Goal: Information Seeking & Learning: Learn about a topic

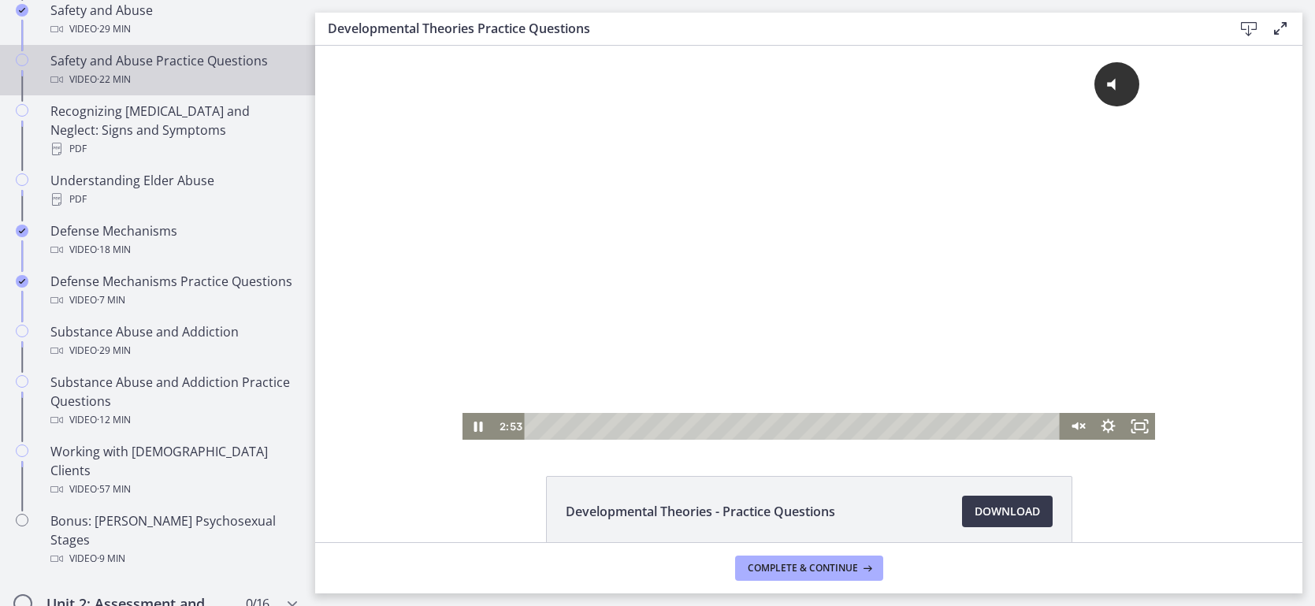
scroll to position [776, 0]
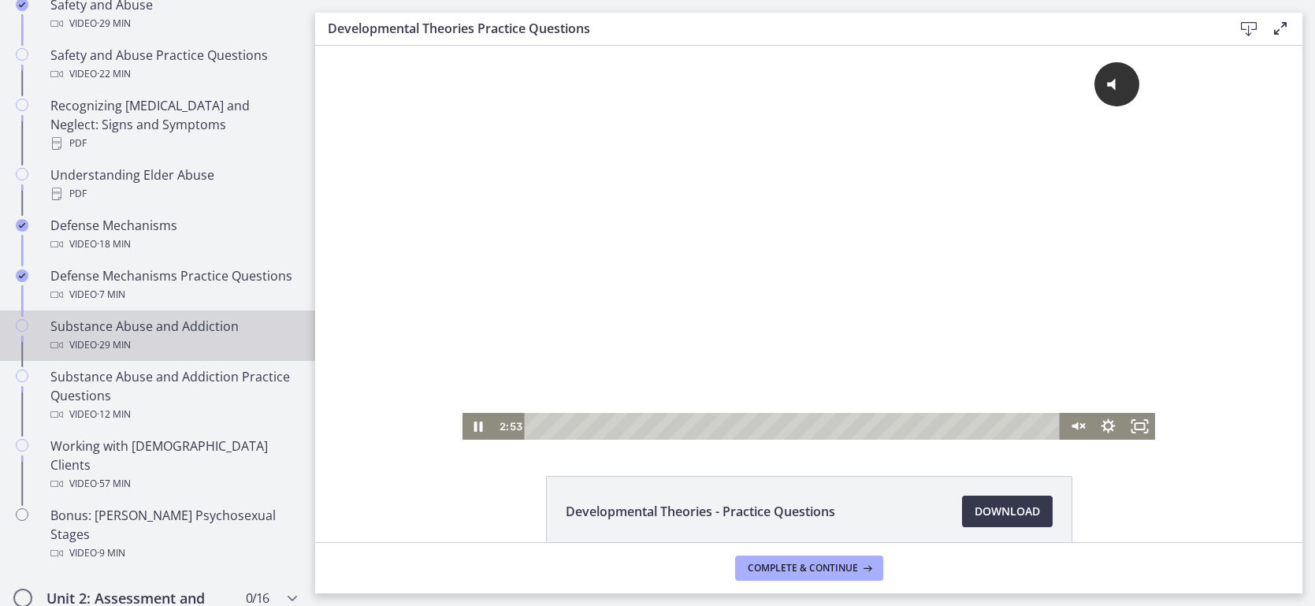
click at [165, 336] on div "Video · 29 min" at bounding box center [173, 345] width 246 height 19
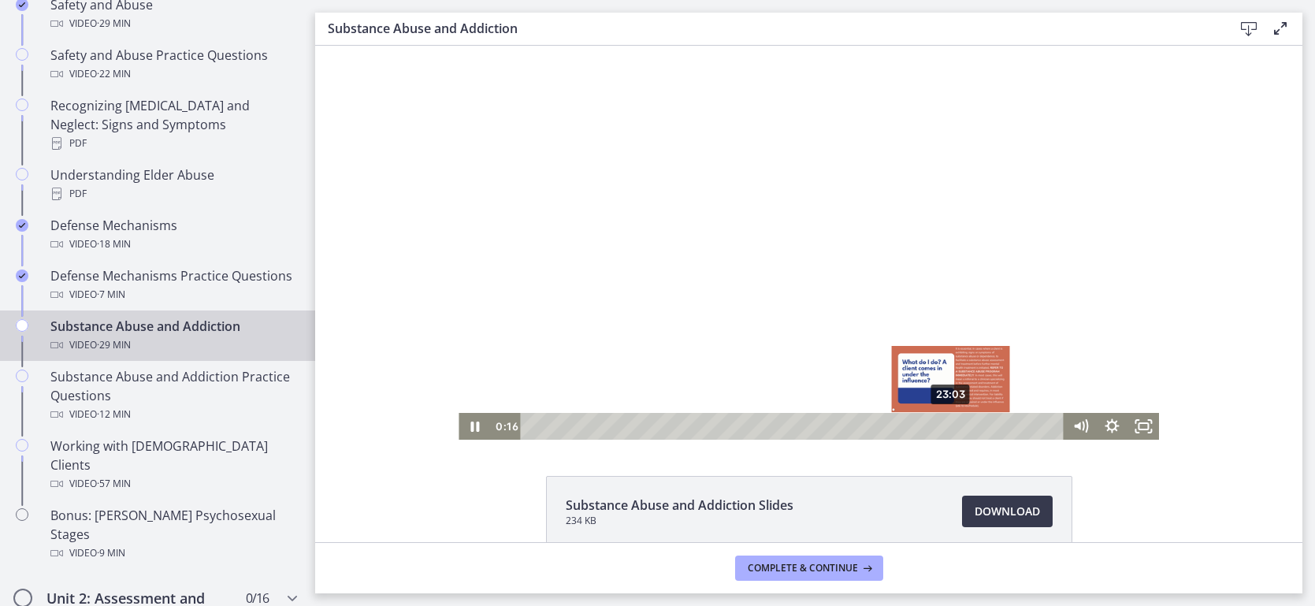
click at [952, 422] on div "23:03" at bounding box center [794, 426] width 525 height 27
click at [935, 422] on div "22:08" at bounding box center [794, 426] width 525 height 27
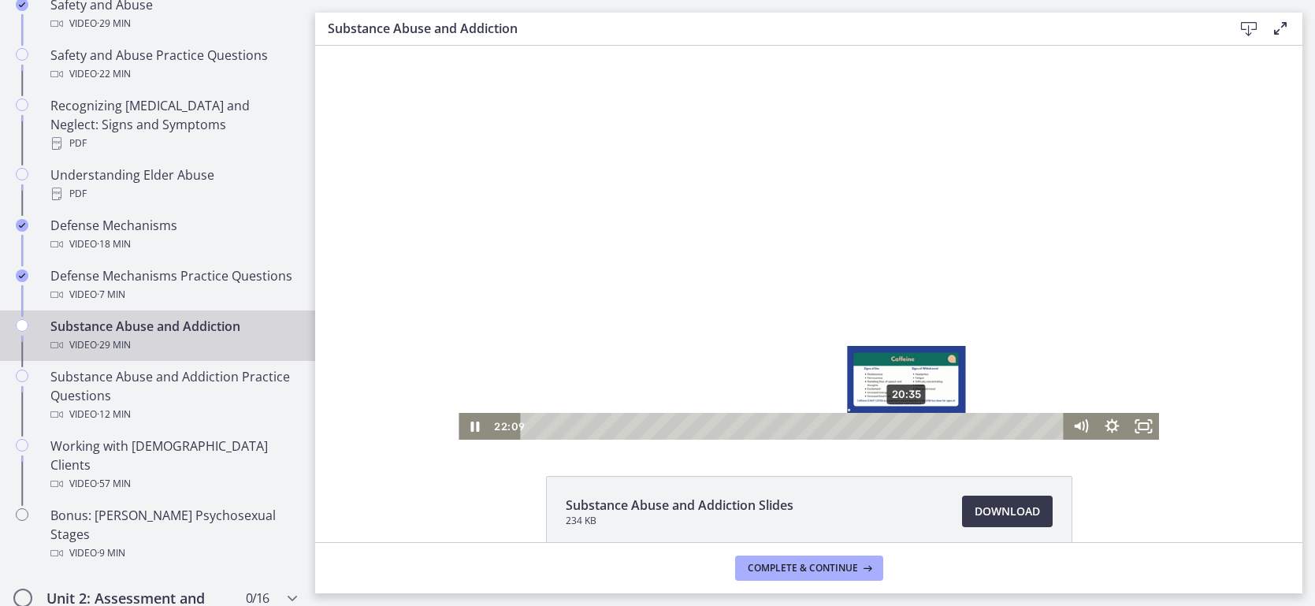
click at [907, 422] on div "20:35" at bounding box center [794, 426] width 525 height 27
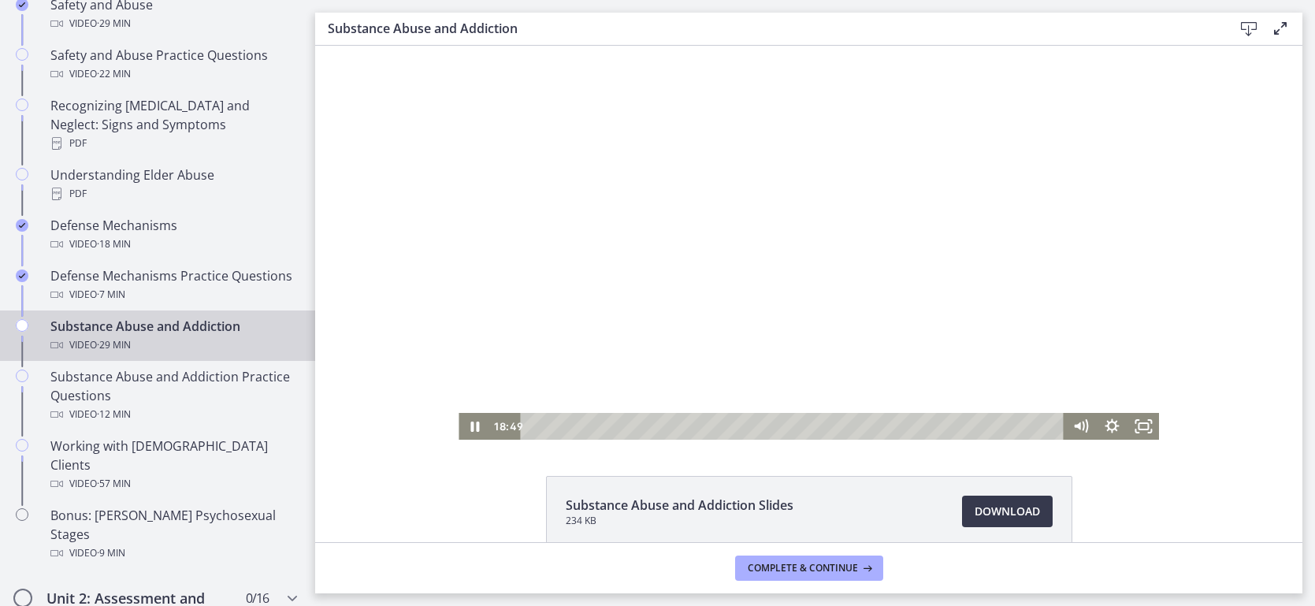
click at [815, 410] on div at bounding box center [809, 243] width 700 height 394
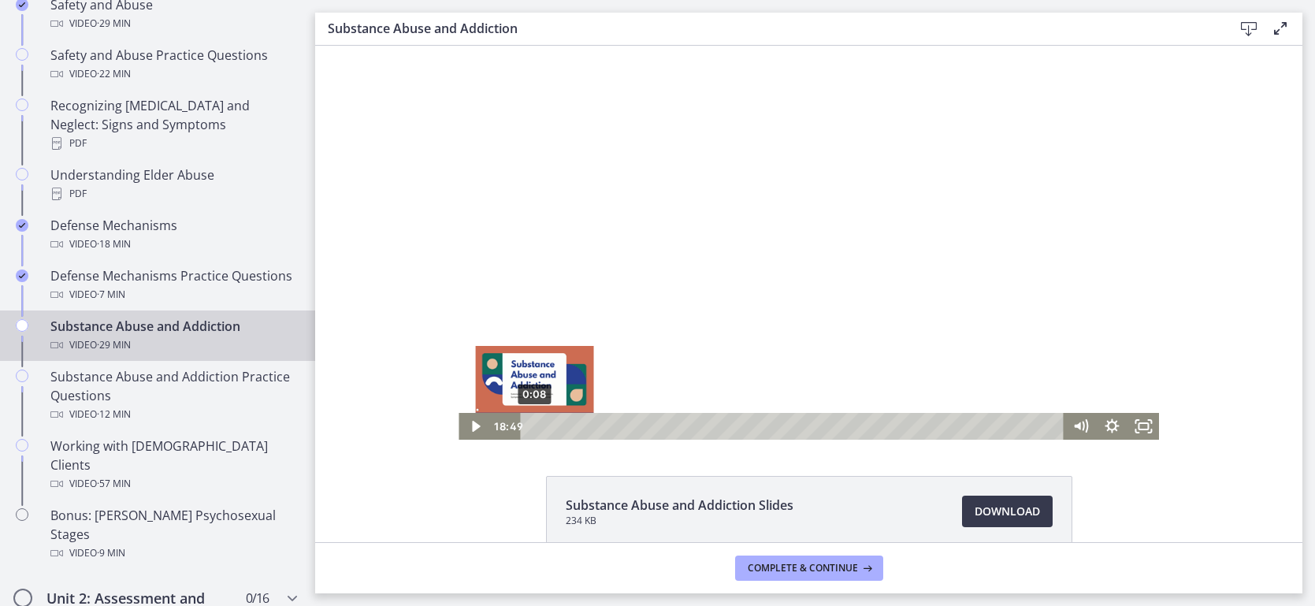
click at [533, 428] on div "0:08" at bounding box center [794, 426] width 525 height 27
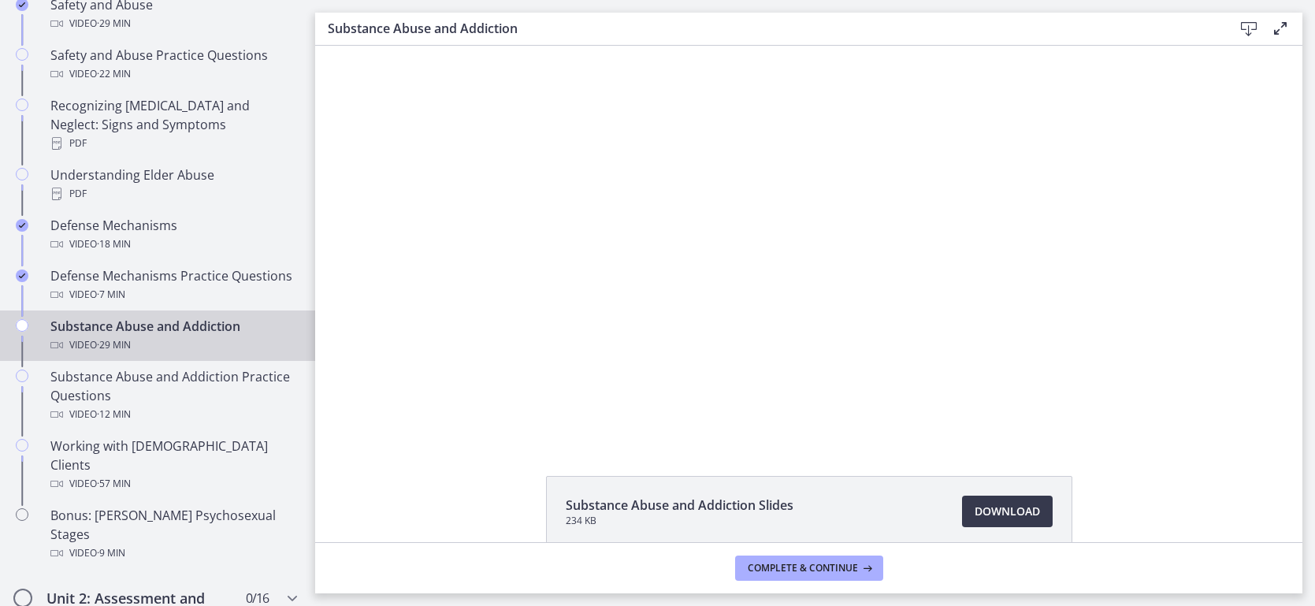
click at [577, 305] on div at bounding box center [809, 243] width 700 height 394
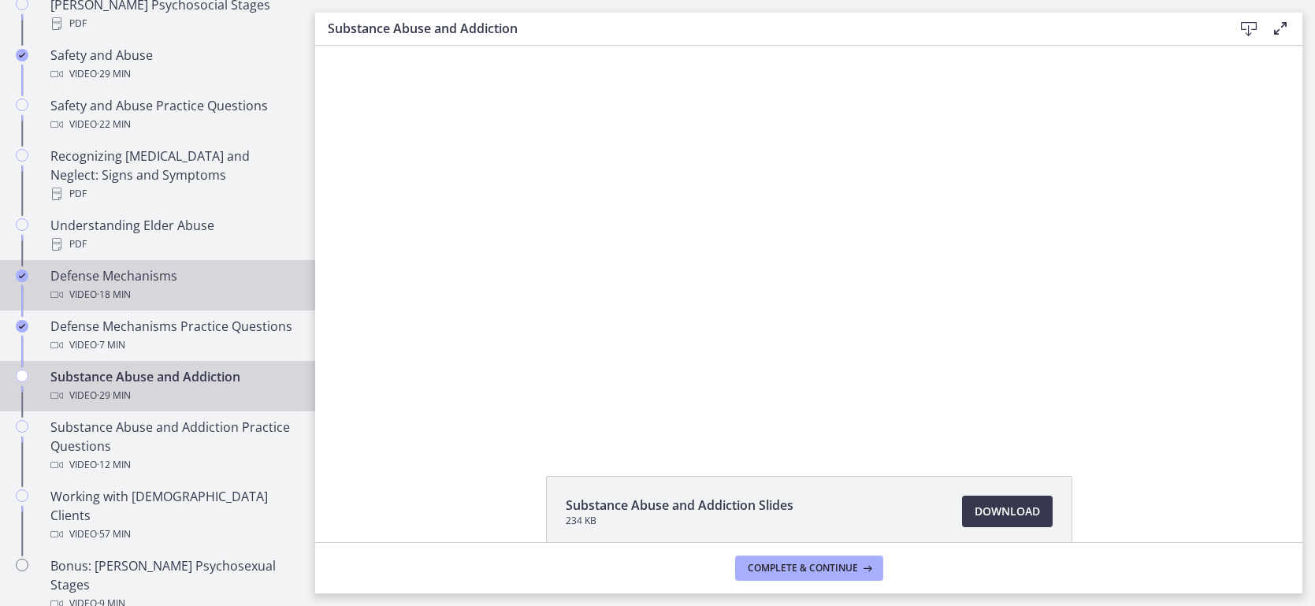
scroll to position [741, 0]
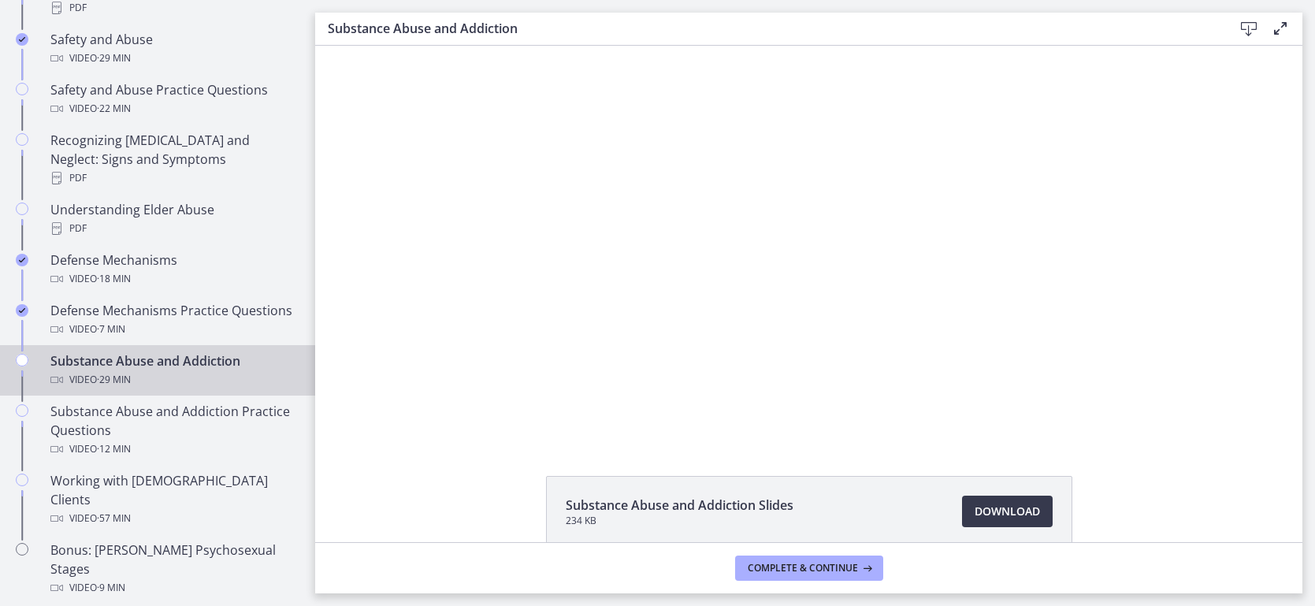
click at [459, 46] on button "Pause: cbe200utov91j64ibr5g.mp4" at bounding box center [459, 46] width 1 height 1
click at [459, 46] on button "Play Video: cbe200utov91j64ibr5g.mp4" at bounding box center [459, 46] width 1 height 1
click at [459, 46] on button "Pause: cbe200utov91j64ibr5g.mp4" at bounding box center [459, 46] width 1 height 1
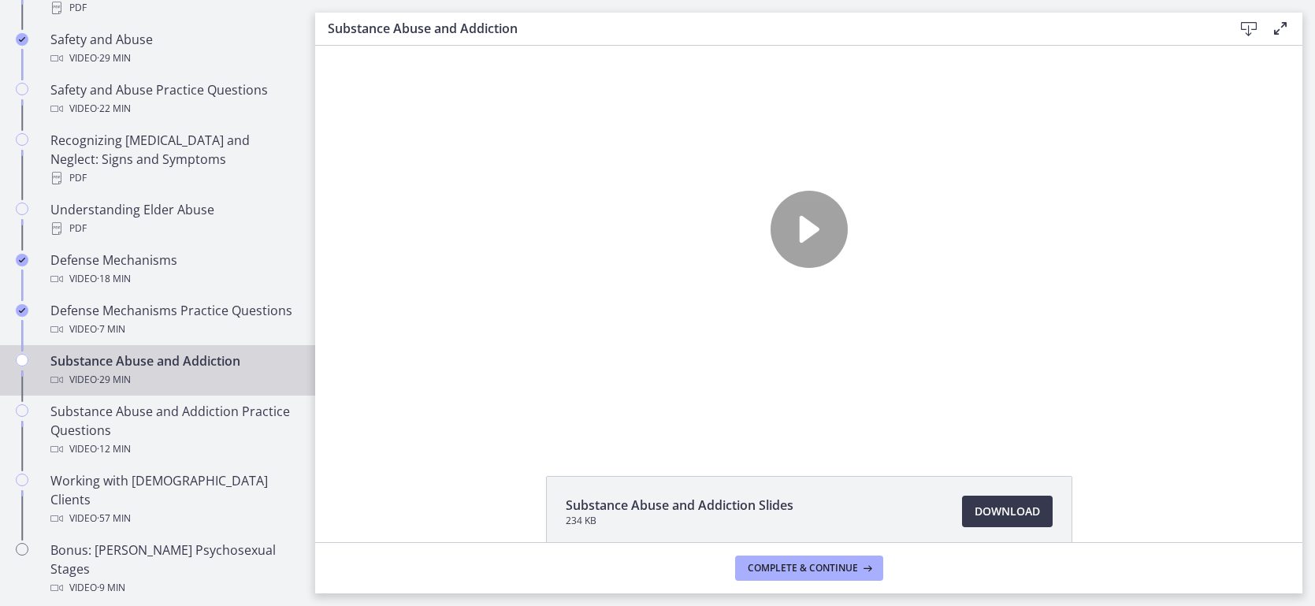
click at [459, 46] on button "Pause: cbe200utov91j64ibr5g.mp4" at bounding box center [459, 46] width 1 height 1
click at [459, 46] on button "Play Video: cbe200utov91j64ibr5g.mp4" at bounding box center [459, 46] width 1 height 1
click at [964, 297] on div at bounding box center [809, 243] width 700 height 394
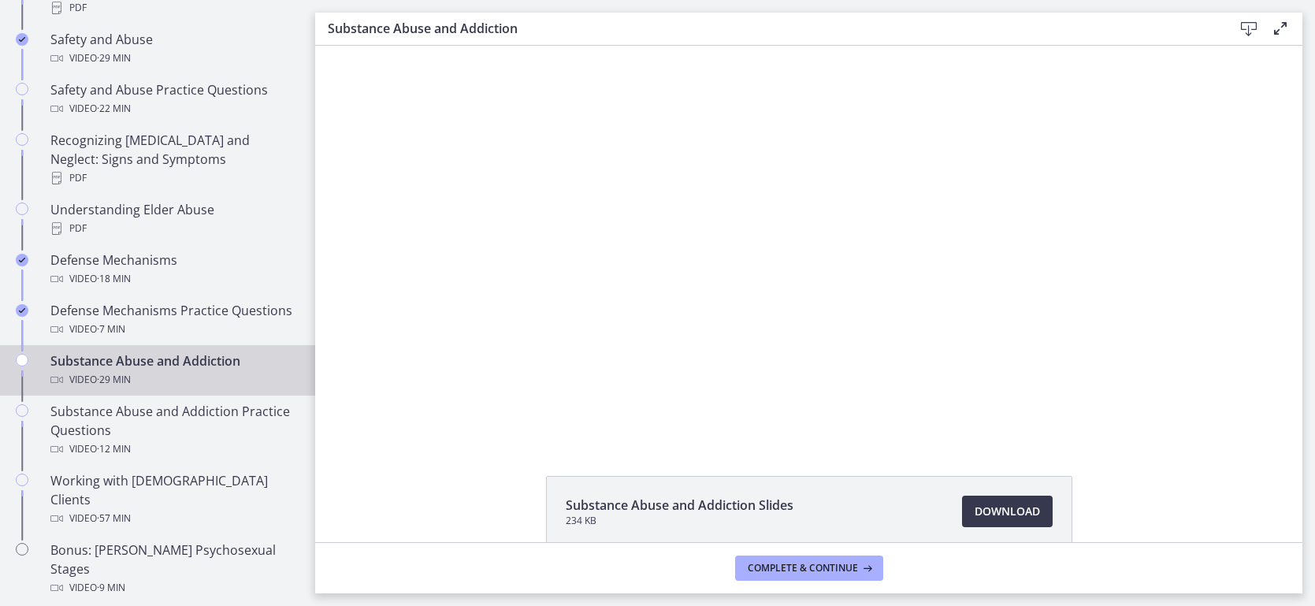
click at [931, 329] on div at bounding box center [809, 243] width 700 height 394
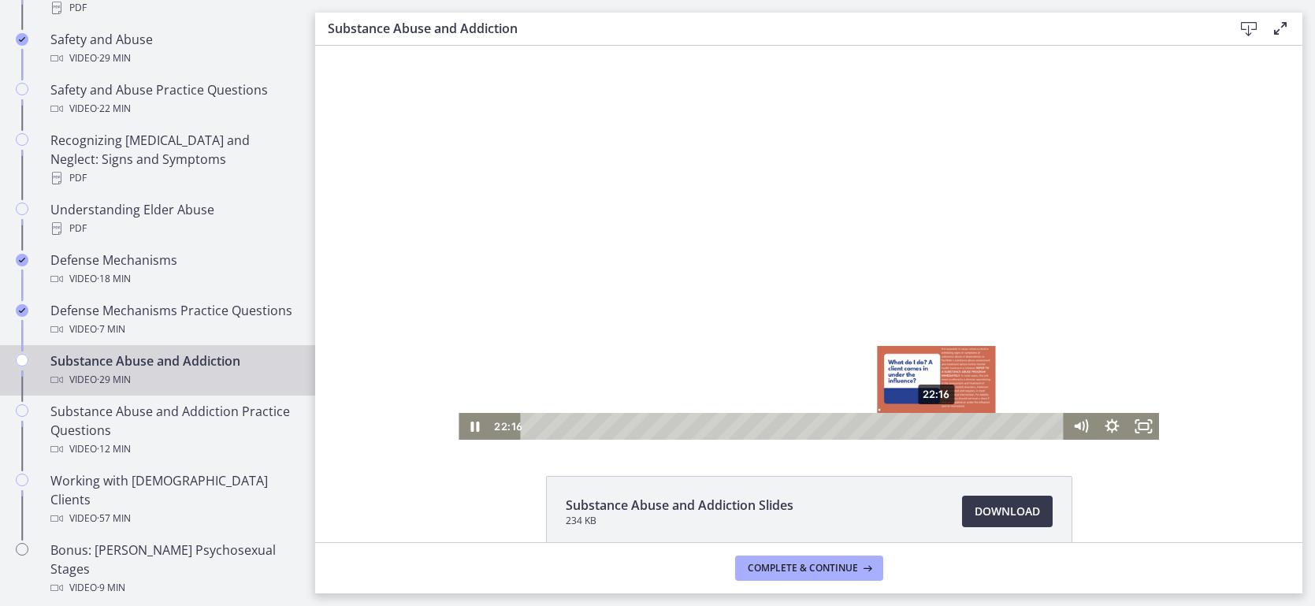
click at [938, 426] on div "22:16" at bounding box center [794, 426] width 525 height 27
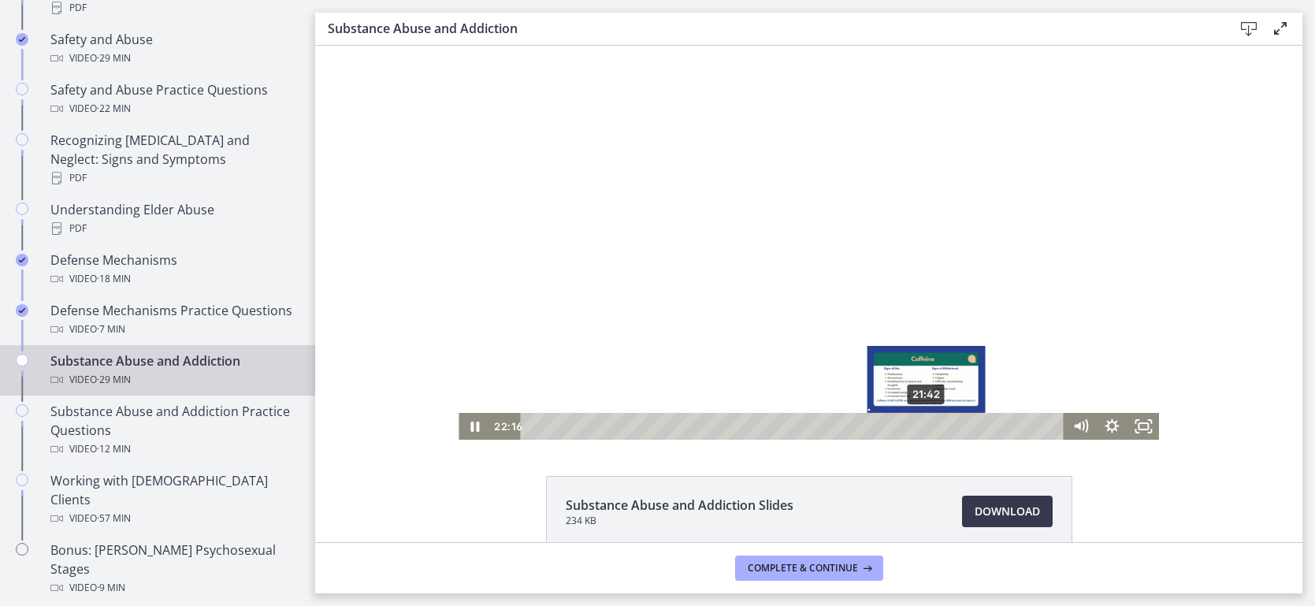
click at [927, 426] on div "21:42" at bounding box center [794, 426] width 525 height 27
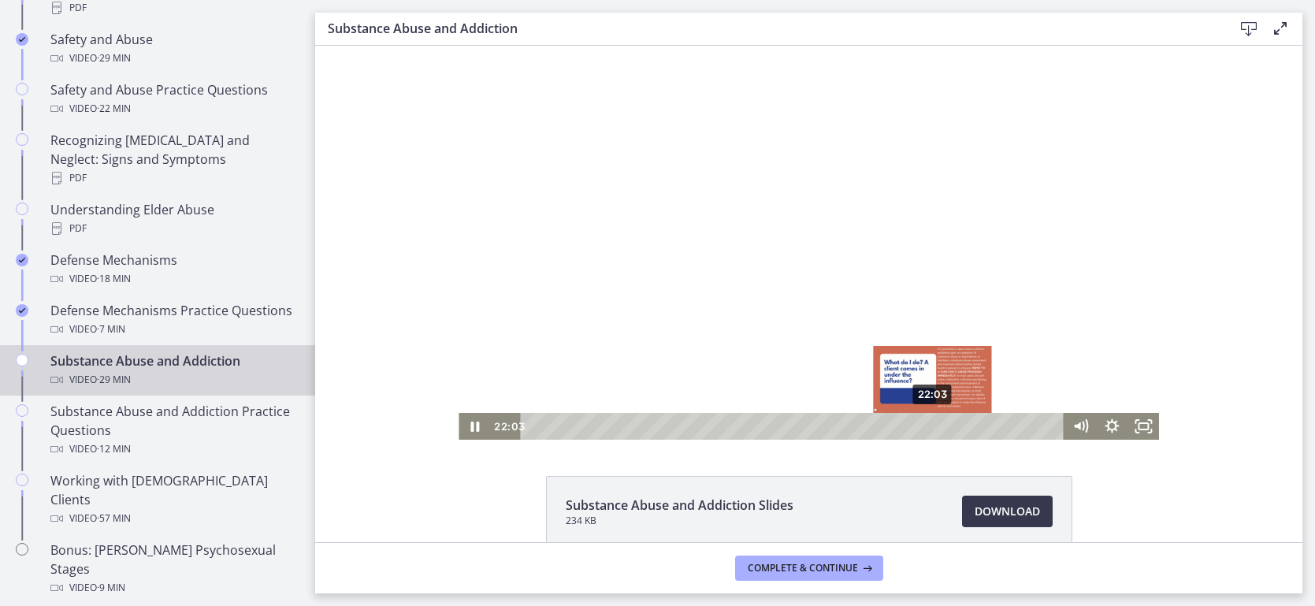
click at [934, 429] on div "22:03" at bounding box center [794, 426] width 525 height 27
click at [932, 429] on div "Playbar" at bounding box center [932, 426] width 9 height 9
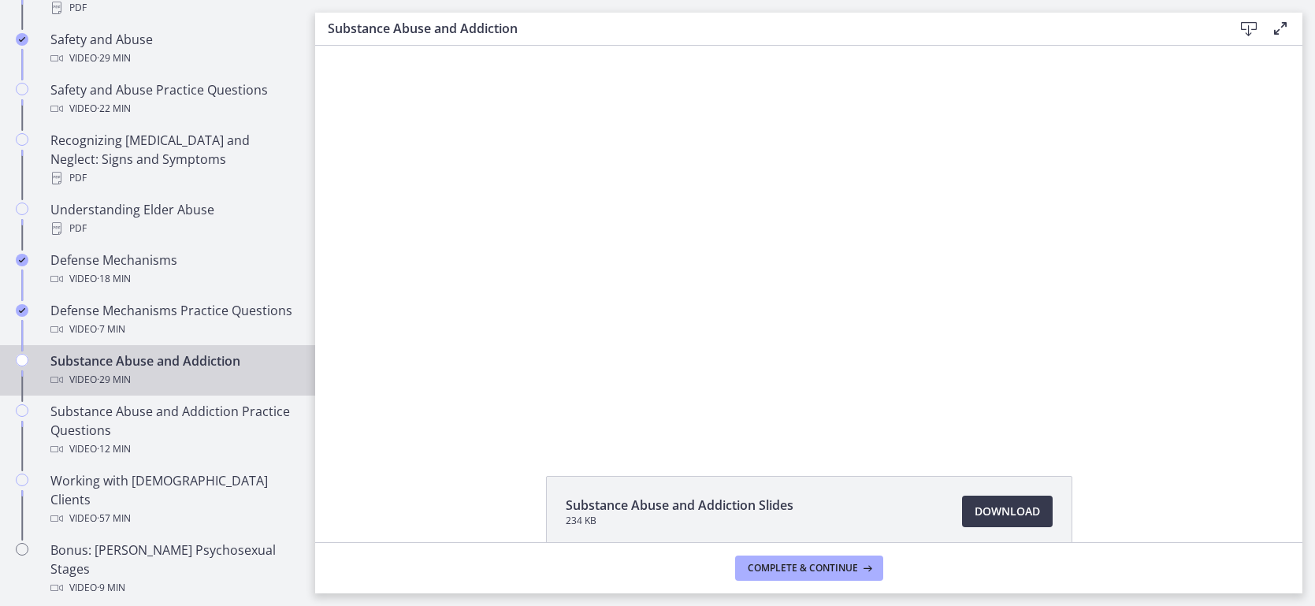
click at [1314, 202] on main "Substance Abuse and Addiction Download Enable fullscreen Substance Abuse and Ad…" at bounding box center [815, 303] width 1000 height 606
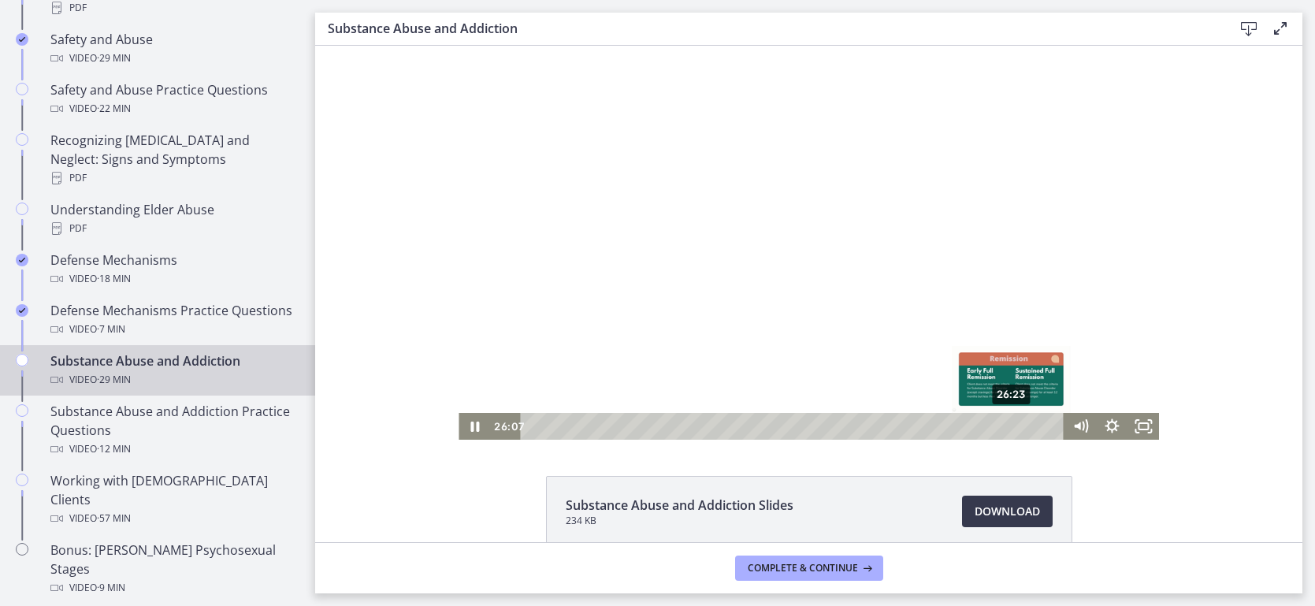
click at [1012, 426] on div "26:23" at bounding box center [794, 426] width 525 height 27
click at [1016, 425] on div "26:33" at bounding box center [794, 426] width 525 height 27
click at [1020, 425] on div "26:43" at bounding box center [794, 426] width 525 height 27
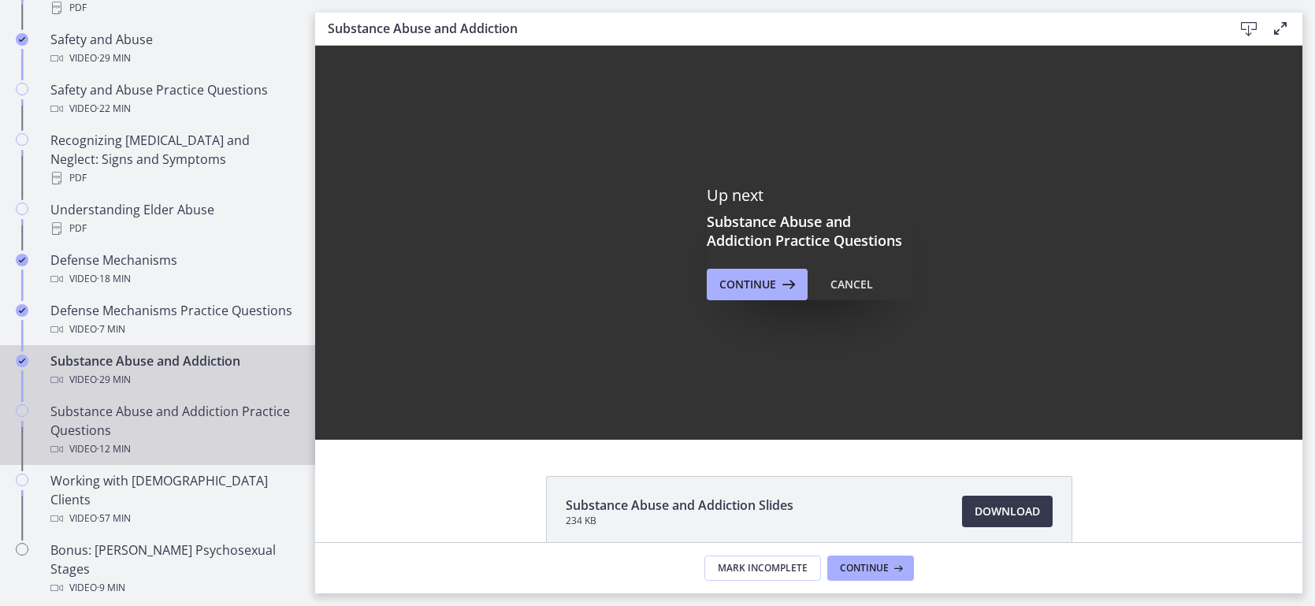
click at [206, 414] on div "Substance Abuse and Addiction Practice Questions Video · 12 min" at bounding box center [173, 430] width 246 height 57
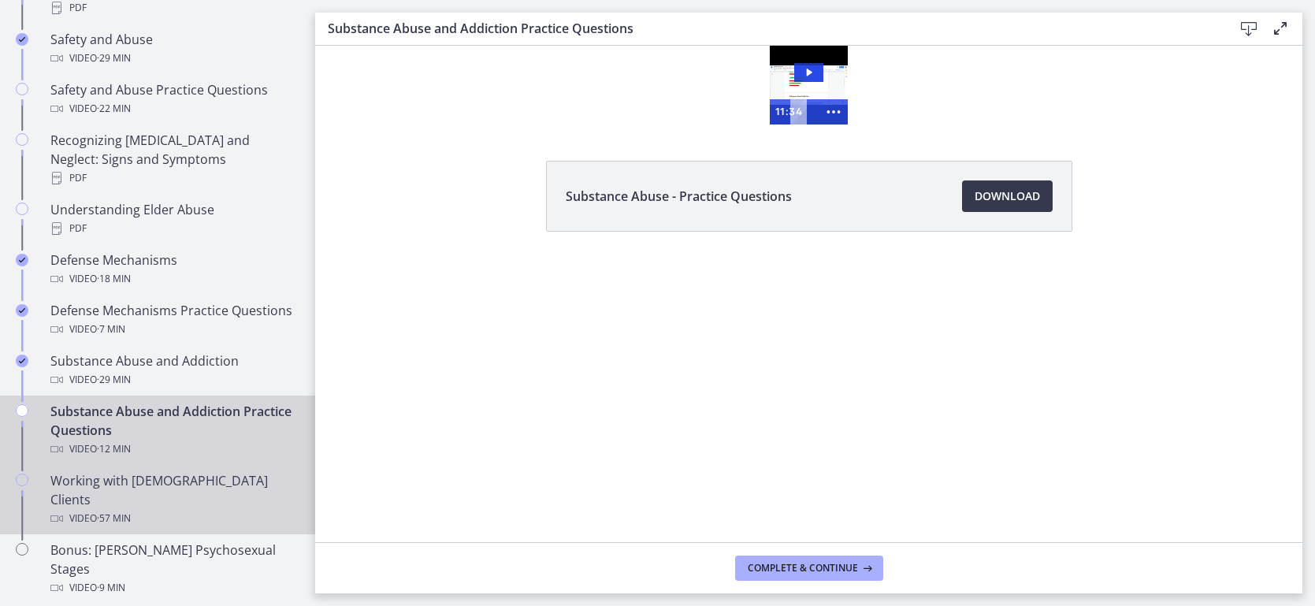
click at [215, 471] on div "Working with [DEMOGRAPHIC_DATA] Clients Video · 57 min" at bounding box center [173, 499] width 246 height 57
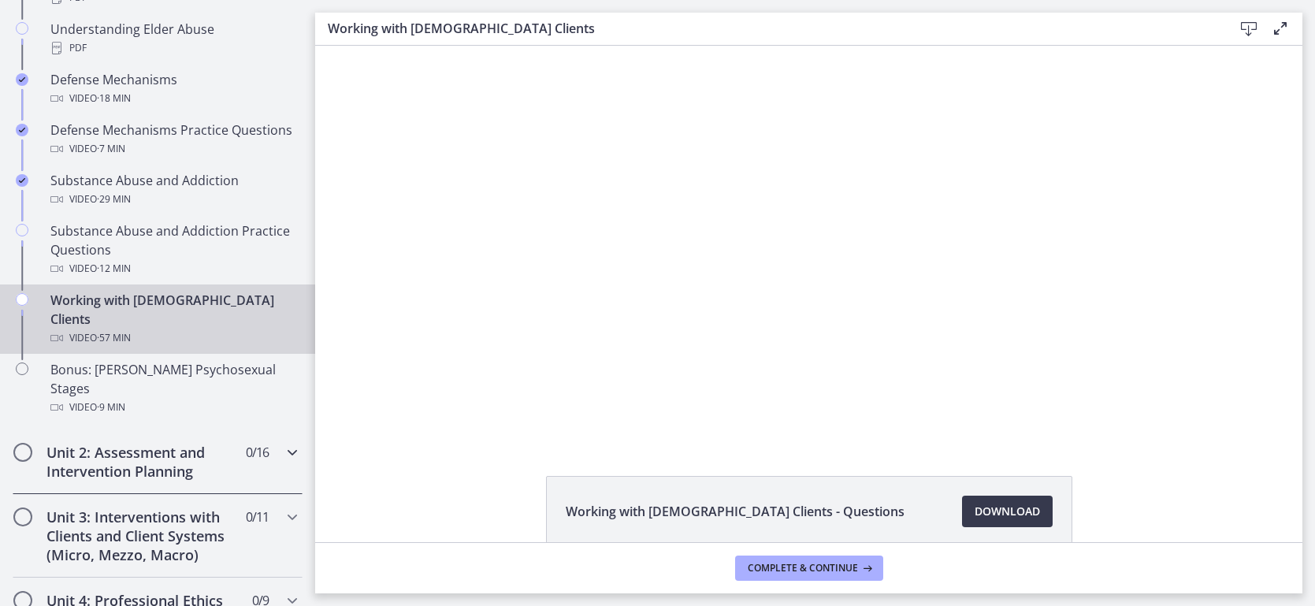
scroll to position [931, 0]
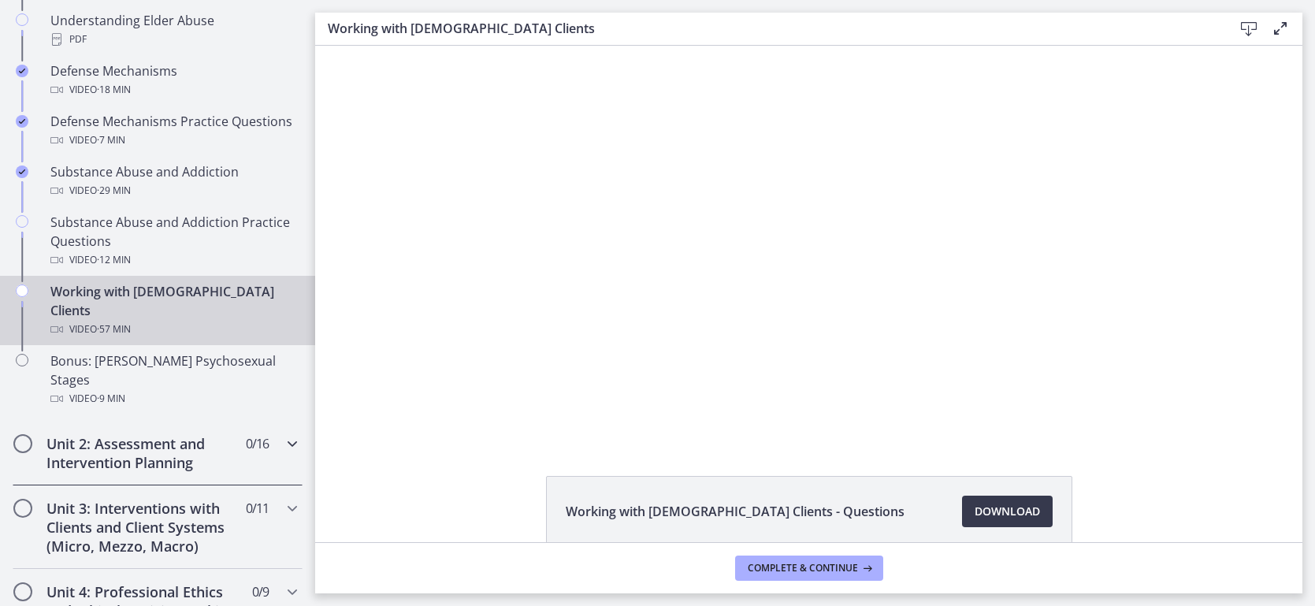
click at [196, 434] on h2 "Unit 2: Assessment and Intervention Planning" at bounding box center [142, 453] width 192 height 38
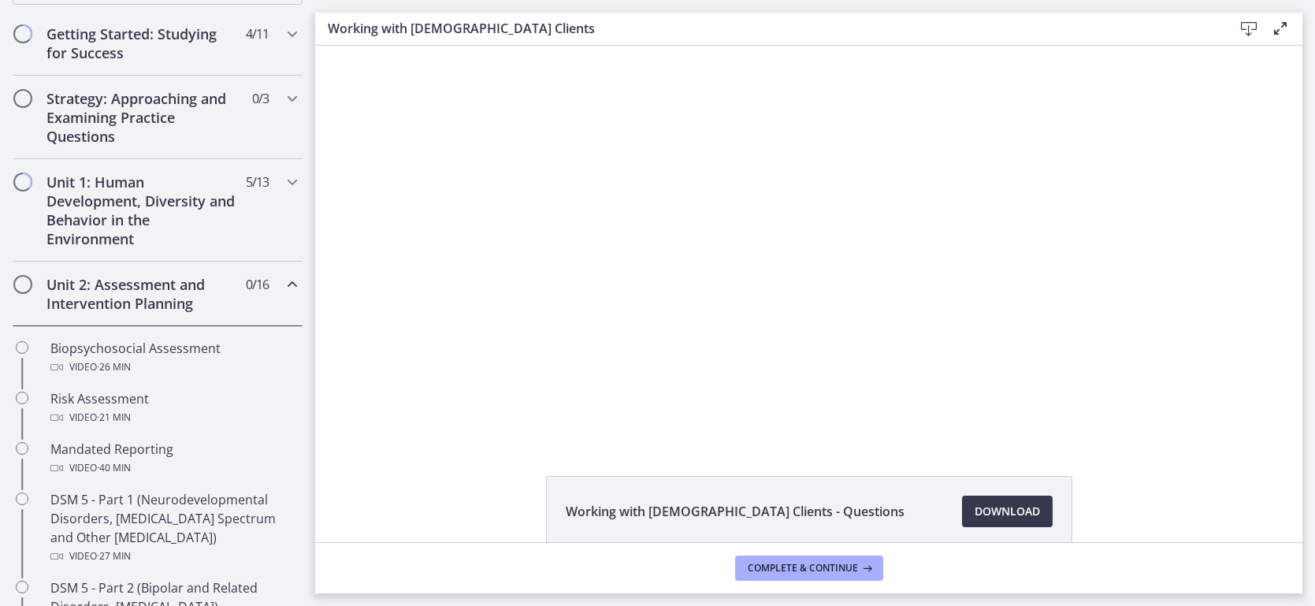
scroll to position [299, 0]
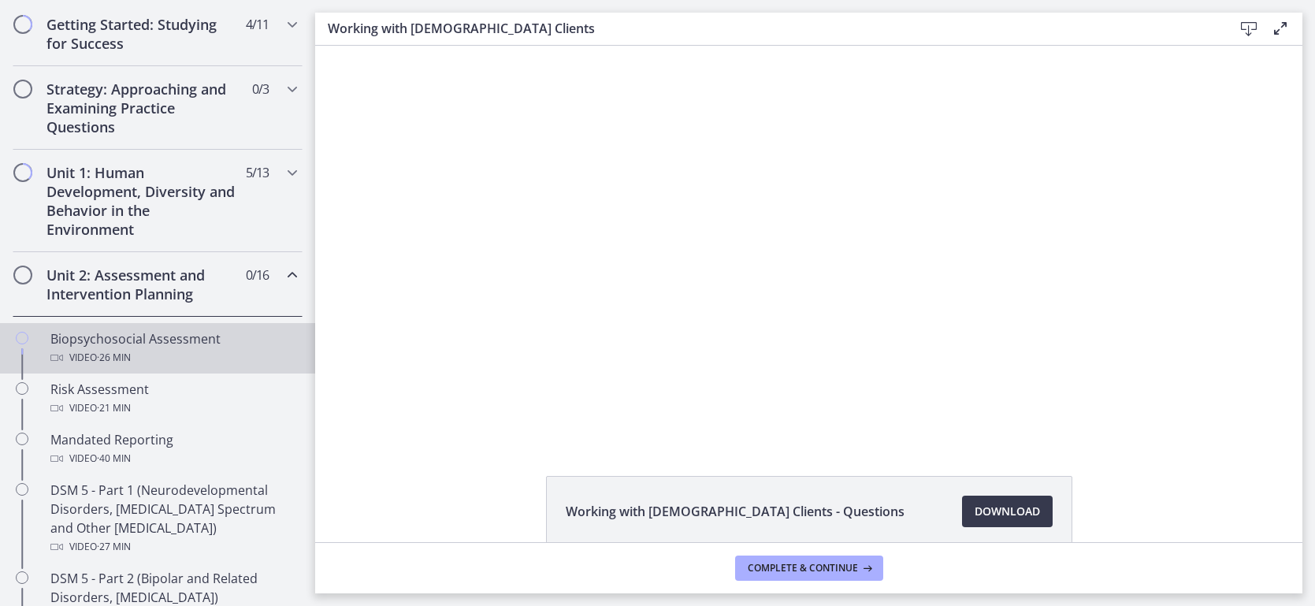
click at [147, 334] on div "Biopsychosocial Assessment Video · 26 min" at bounding box center [173, 348] width 246 height 38
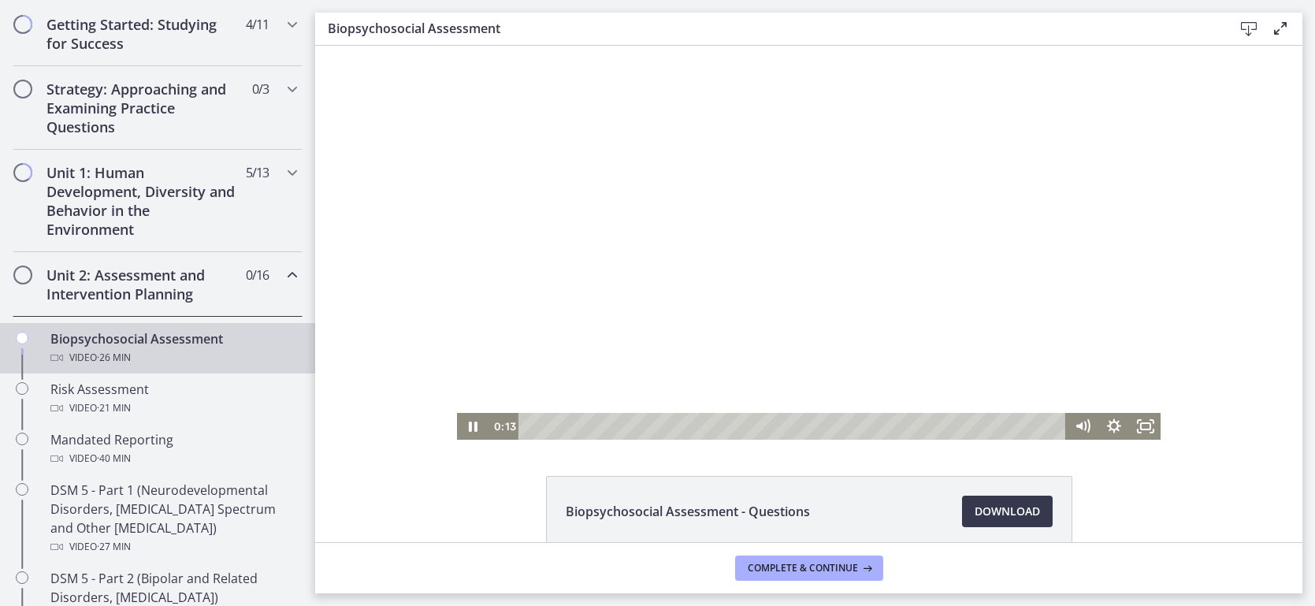
click at [642, 242] on div at bounding box center [809, 243] width 704 height 394
